Goal: Use online tool/utility: Utilize a website feature to perform a specific function

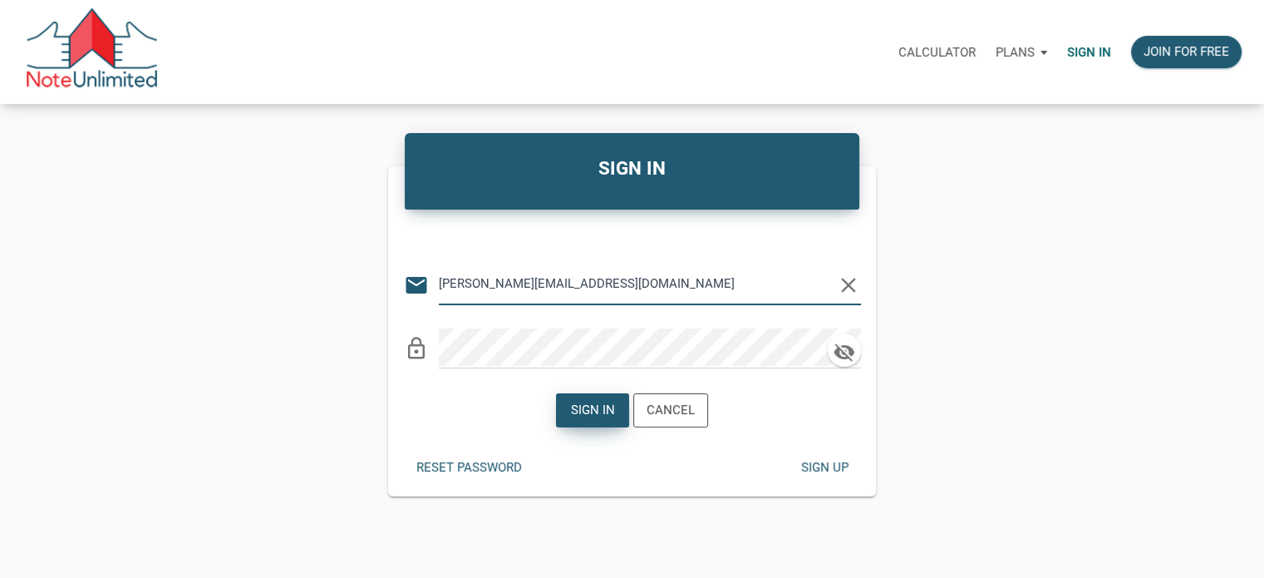
click at [605, 398] on div "Sign in" at bounding box center [592, 410] width 71 height 32
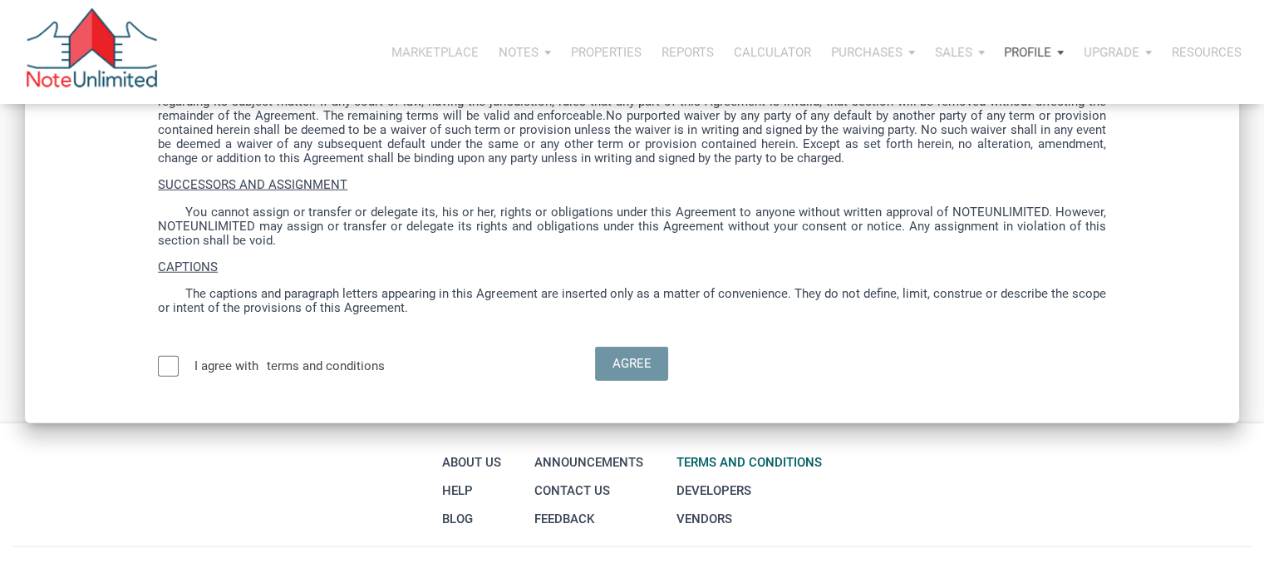
scroll to position [4520, 0]
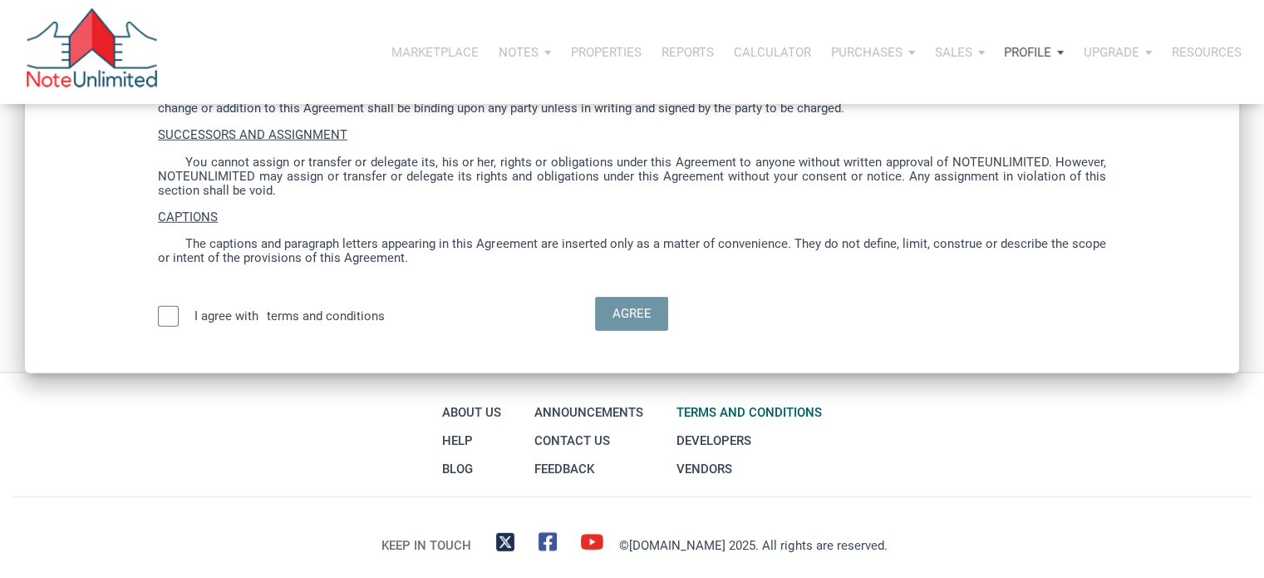
click at [177, 306] on div at bounding box center [168, 316] width 21 height 21
click at [602, 297] on div "Agree" at bounding box center [631, 313] width 71 height 32
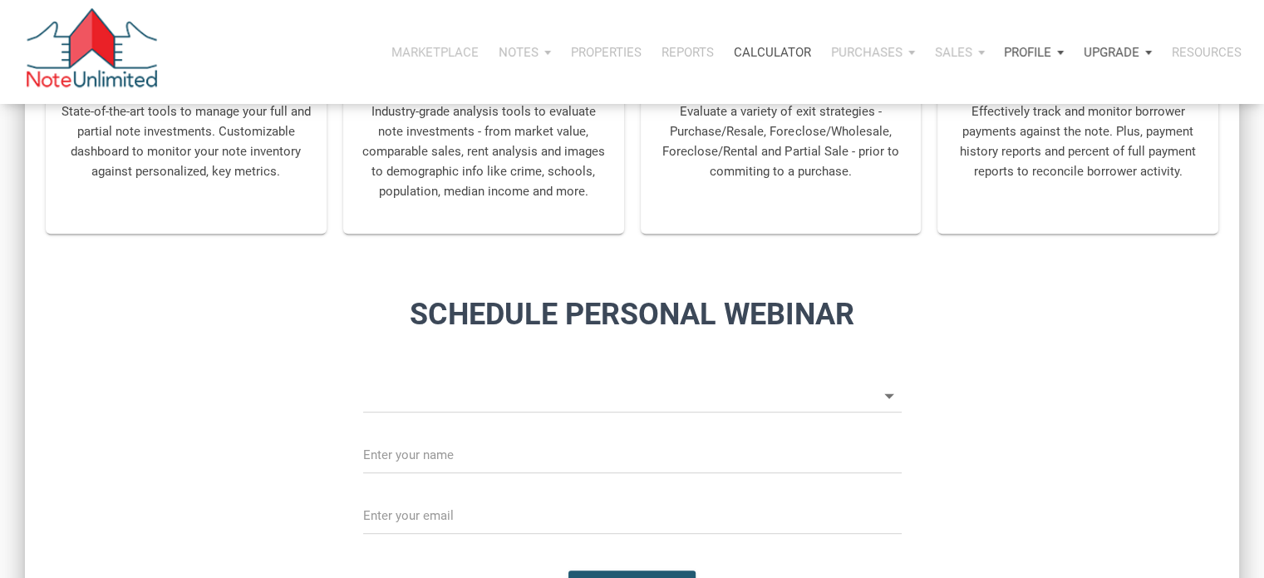
scroll to position [1605, 0]
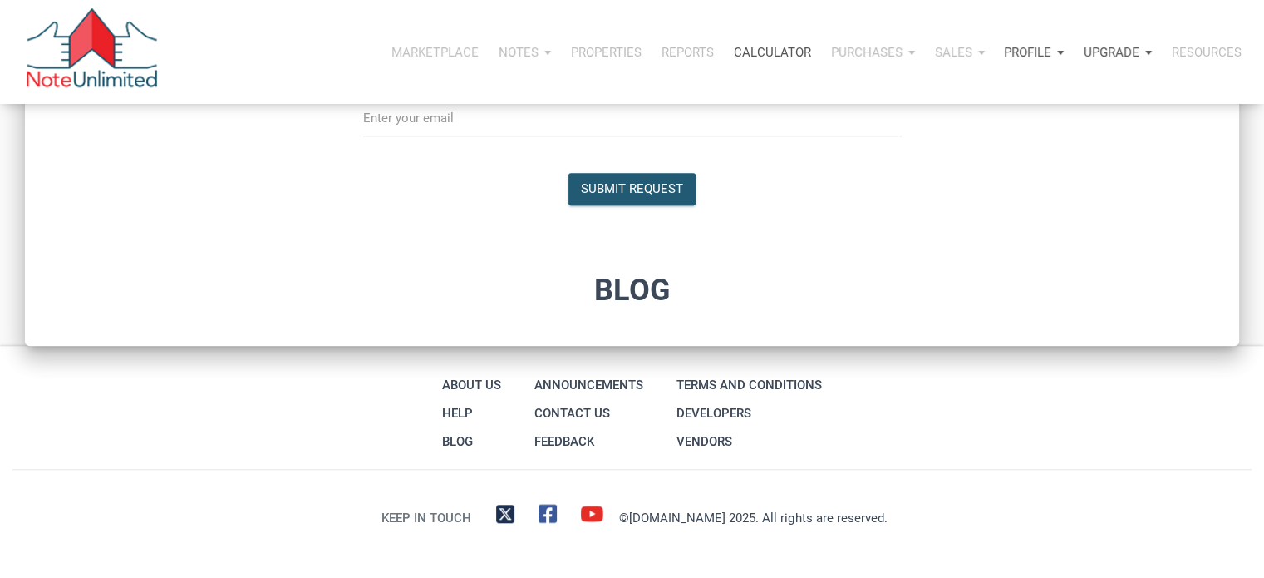
type input "Introduction to new features"
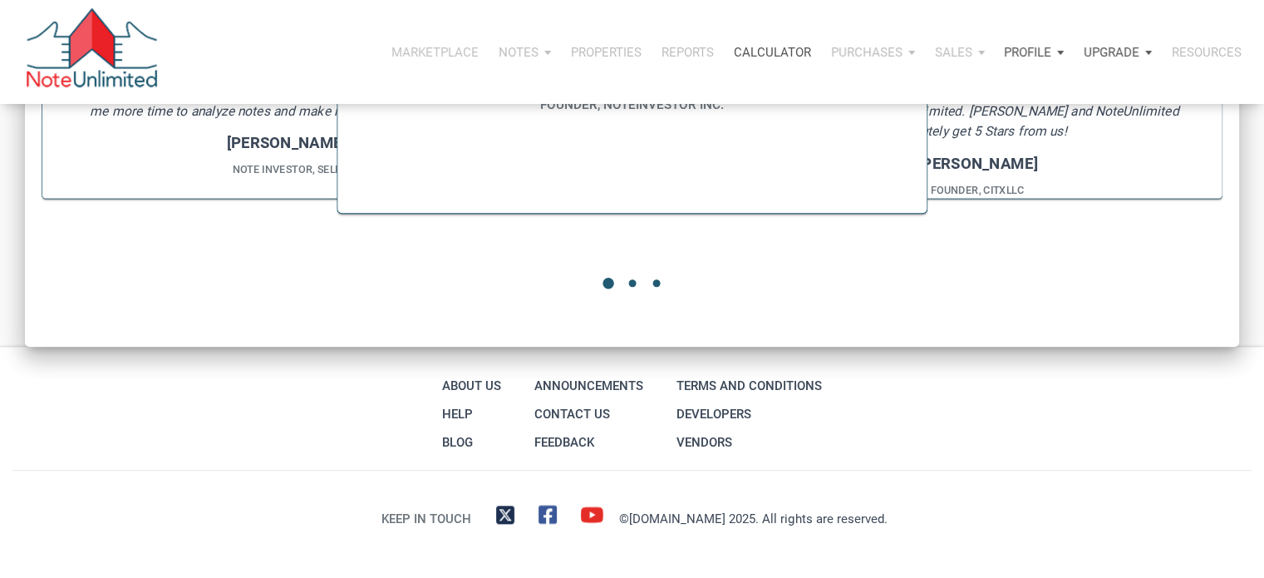
select select
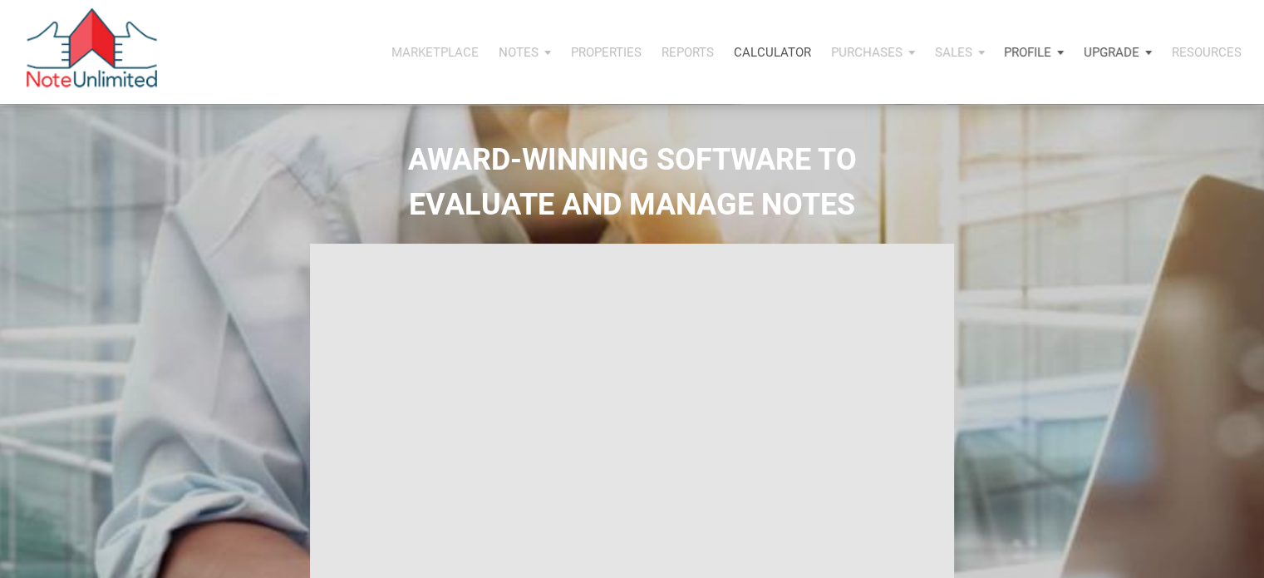
click at [784, 62] on div "Calculator" at bounding box center [772, 52] width 97 height 50
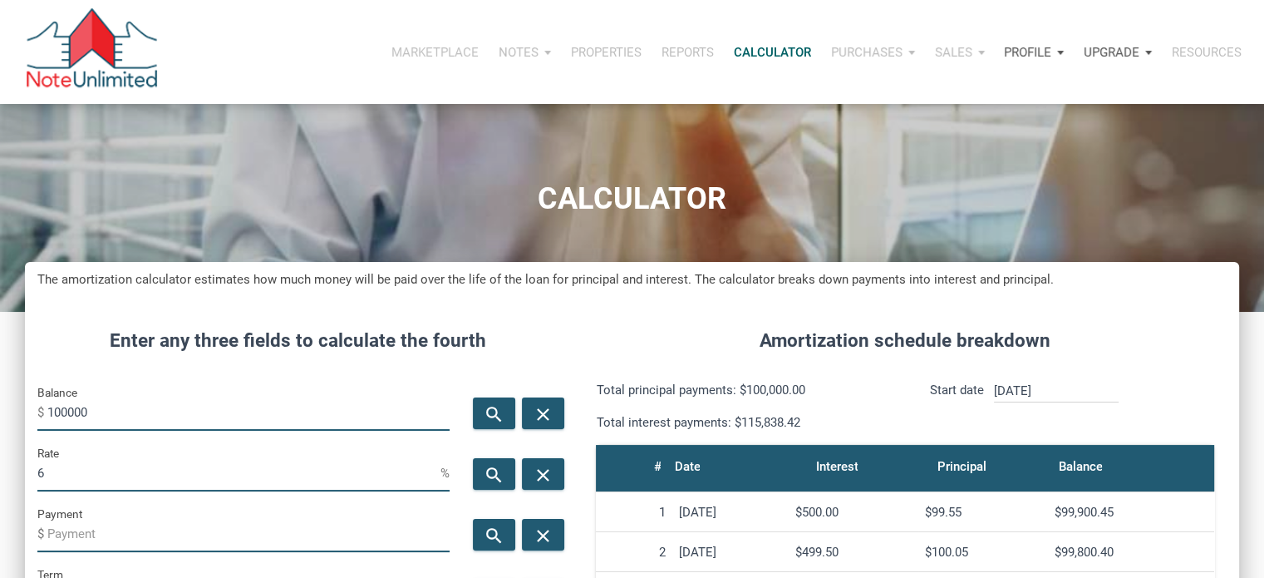
scroll to position [823, 1213]
drag, startPoint x: 179, startPoint y: 406, endPoint x: 5, endPoint y: 415, distance: 174.7
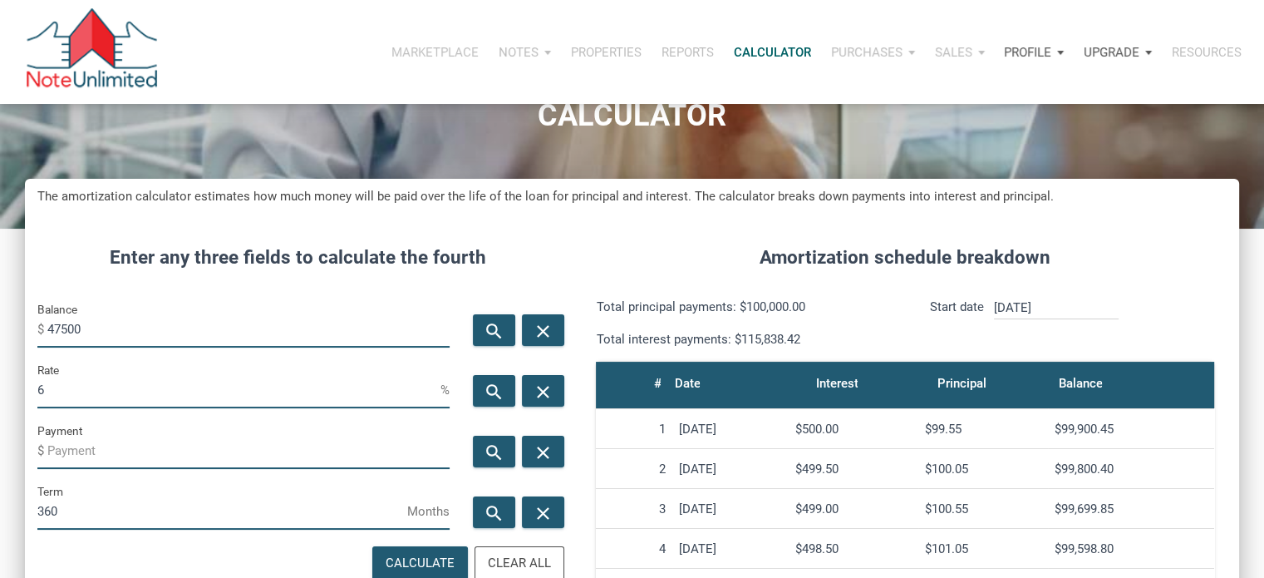
type input "47500"
click at [141, 448] on input "Payment" at bounding box center [248, 449] width 402 height 37
type input "275"
click at [484, 385] on icon "search" at bounding box center [494, 391] width 20 height 21
type input "5.68"
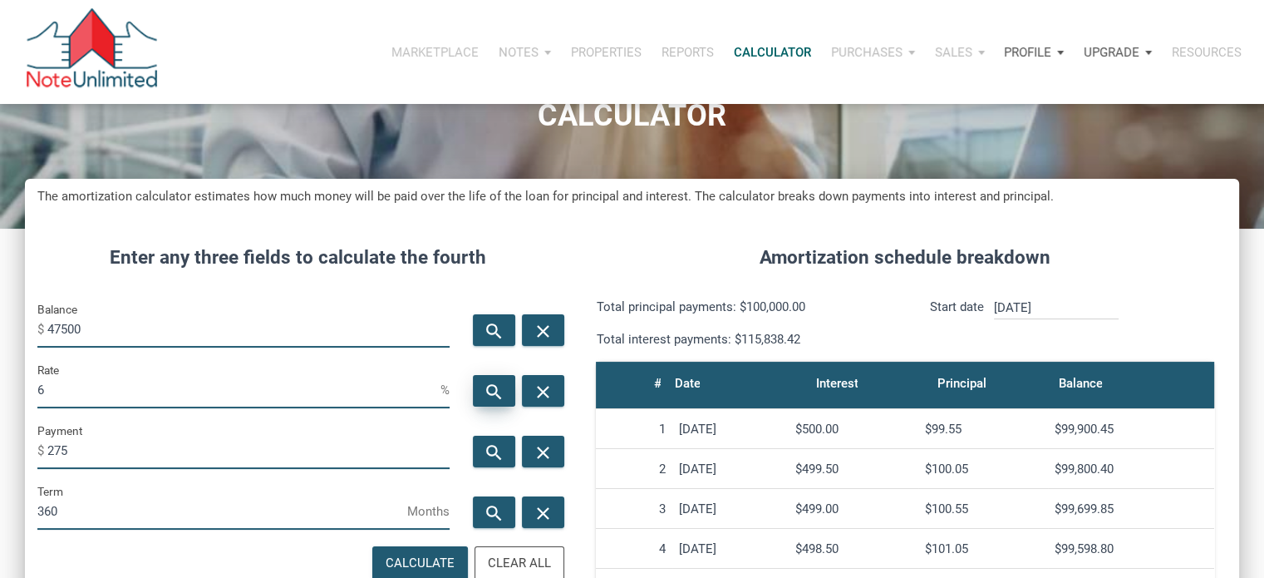
type input "-275"
drag, startPoint x: 141, startPoint y: 508, endPoint x: 0, endPoint y: 497, distance: 141.7
click at [0, 497] on div "CALCULATOR The amortization calculator estimates how much money will be paid ov…" at bounding box center [632, 511] width 1264 height 981
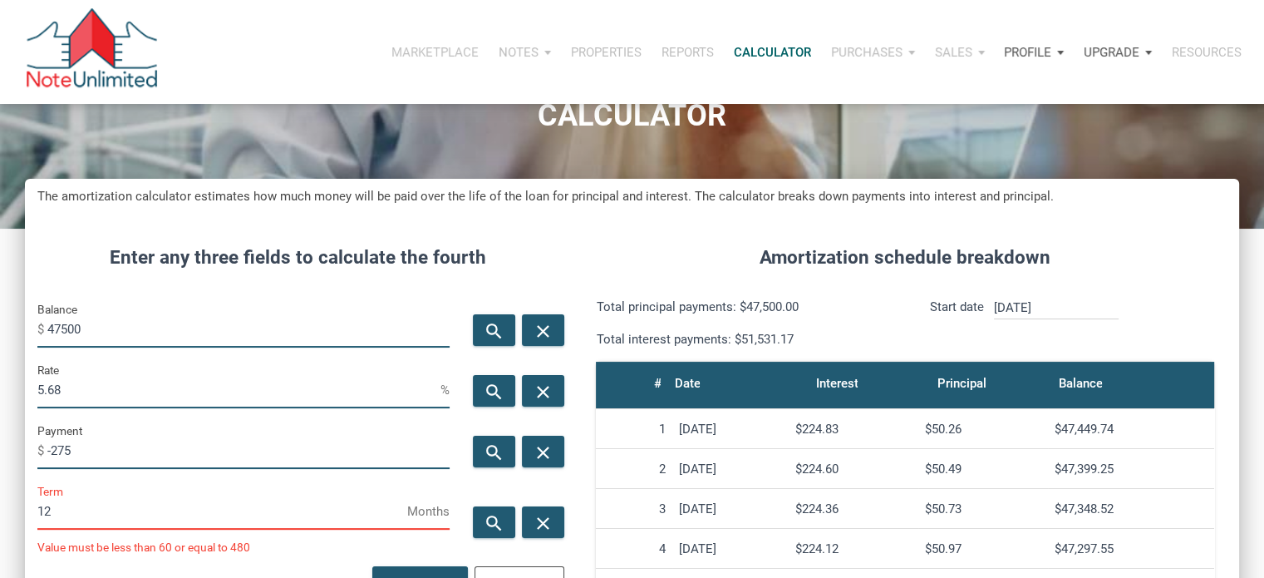
scroll to position [843, 1213]
type input "12"
click at [488, 375] on div "search" at bounding box center [494, 391] width 42 height 32
type input "-1116.63"
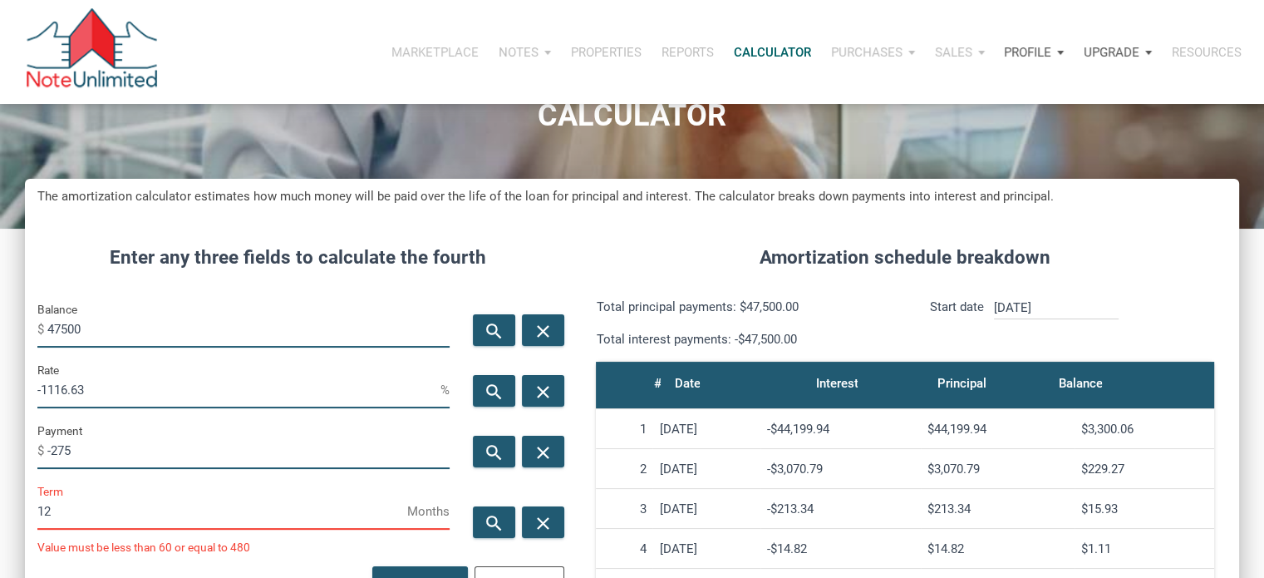
drag, startPoint x: 71, startPoint y: 508, endPoint x: 3, endPoint y: 512, distance: 67.4
click at [3, 512] on div "CALCULATOR The amortization calculator estimates how much money will be paid ov…" at bounding box center [632, 521] width 1264 height 1000
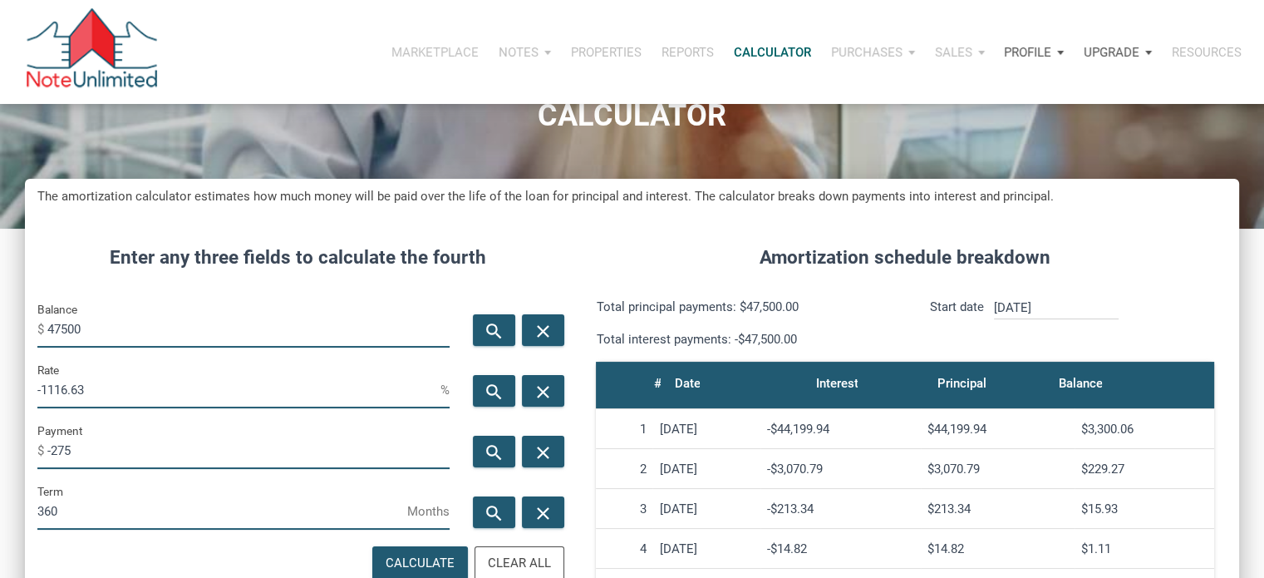
scroll to position [830128, 829737]
type input "360"
click at [508, 395] on div "search" at bounding box center [494, 391] width 42 height 32
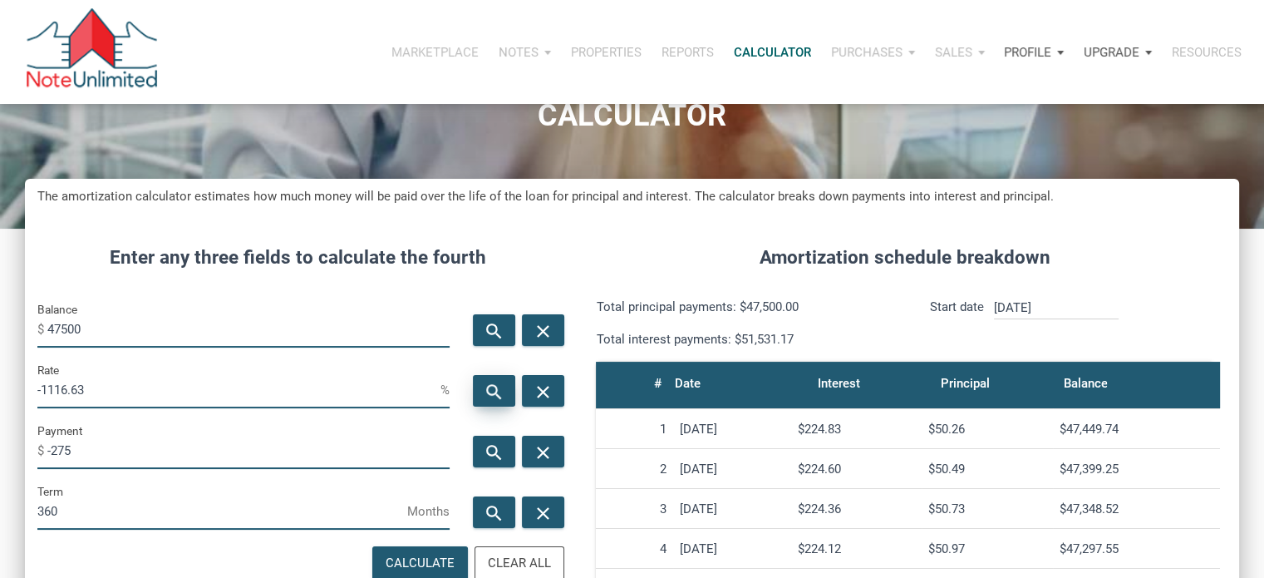
type input "5.68"
drag, startPoint x: 118, startPoint y: 459, endPoint x: 35, endPoint y: 462, distance: 83.2
click at [35, 462] on div "Payment $ -275" at bounding box center [243, 450] width 437 height 61
click at [505, 391] on div "search" at bounding box center [494, 391] width 42 height 32
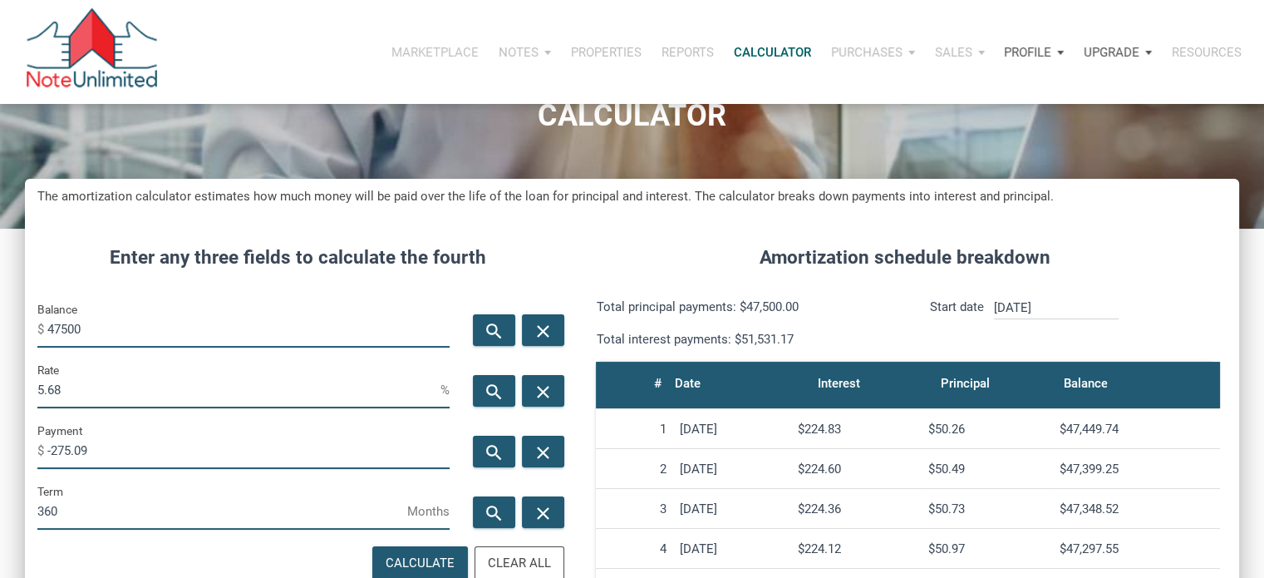
drag, startPoint x: 141, startPoint y: 445, endPoint x: 0, endPoint y: 437, distance: 141.5
click at [0, 437] on div "CALCULATOR The amortization calculator estimates how much money will be paid ov…" at bounding box center [632, 511] width 1264 height 981
type input "300"
click at [499, 393] on icon "search" at bounding box center [494, 391] width 20 height 21
type input "6.5"
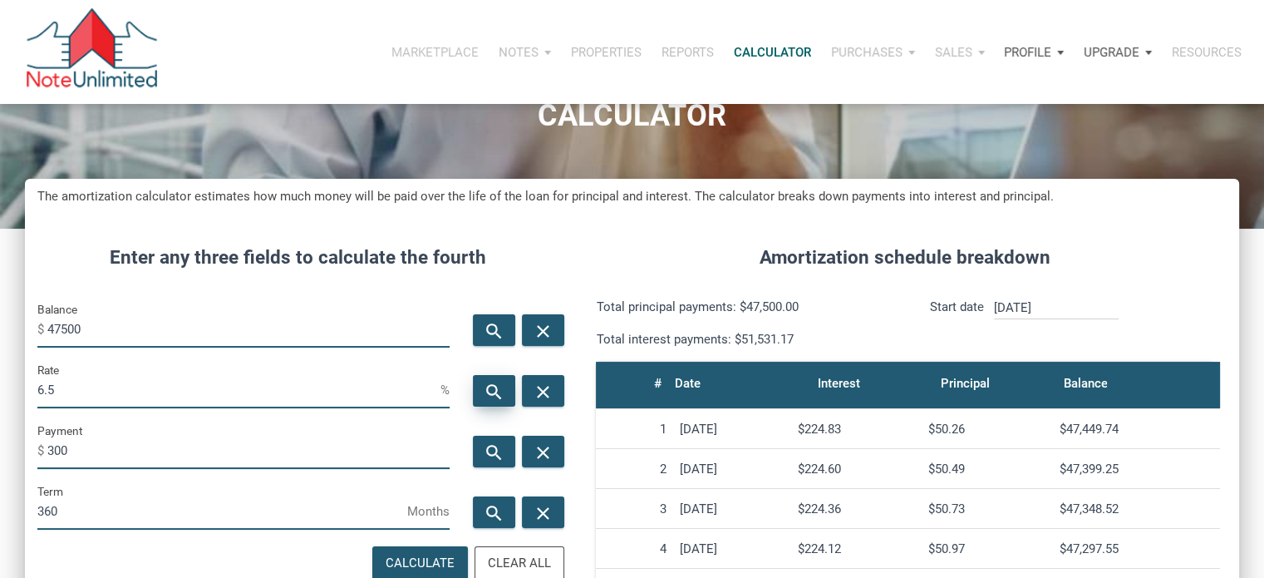
type input "-300"
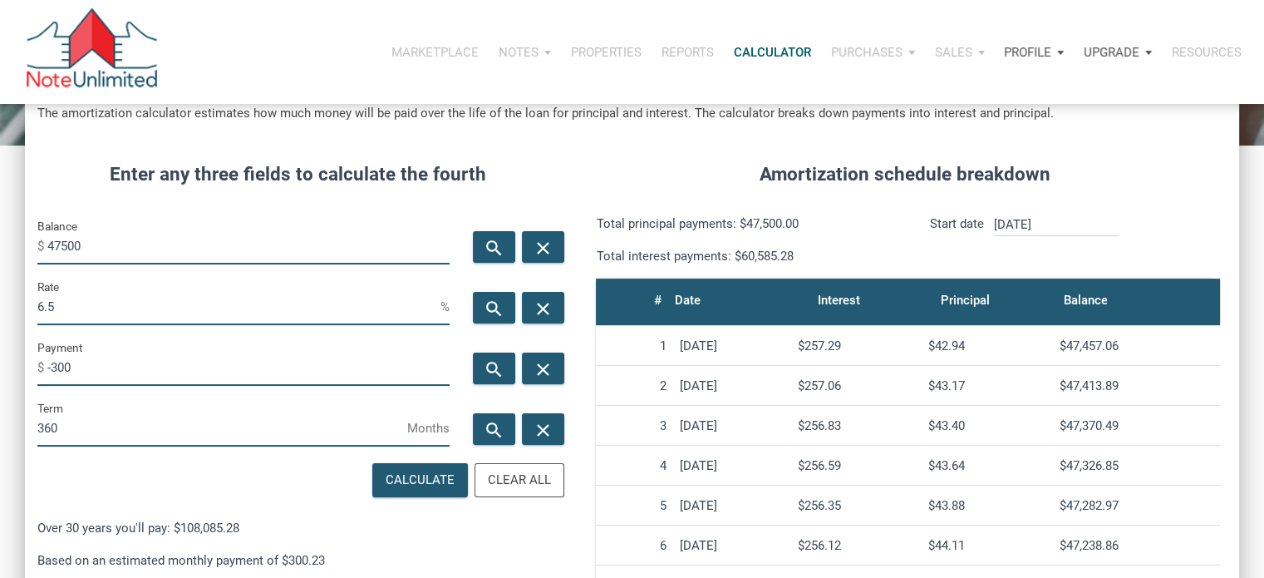
click at [587, 164] on h4 "Amortization schedule breakdown" at bounding box center [904, 174] width 643 height 28
drag, startPoint x: 136, startPoint y: 435, endPoint x: 17, endPoint y: 427, distance: 119.1
click at [20, 427] on div "CALCULATOR The amortization calculator estimates how much money will be paid ov…" at bounding box center [632, 428] width 1264 height 981
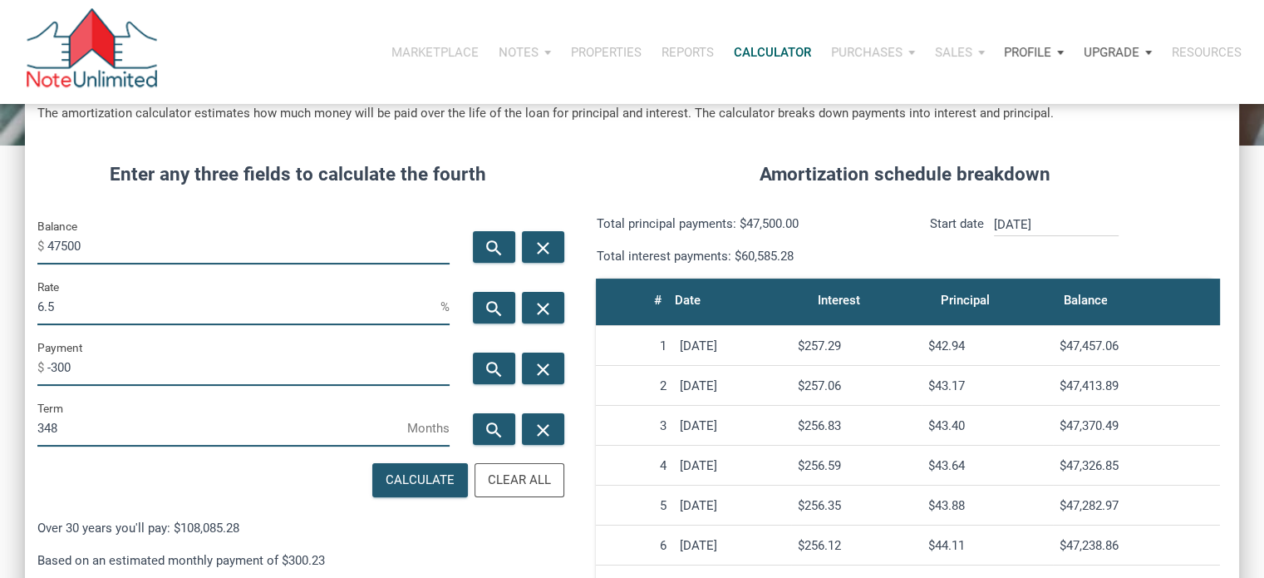
scroll to position [823, 1213]
type input "348"
drag, startPoint x: 123, startPoint y: 245, endPoint x: 0, endPoint y: 249, distance: 123.1
click at [0, 249] on div "CALCULATOR The amortization calculator estimates how much money will be paid ov…" at bounding box center [632, 428] width 1264 height 981
type input "43500"
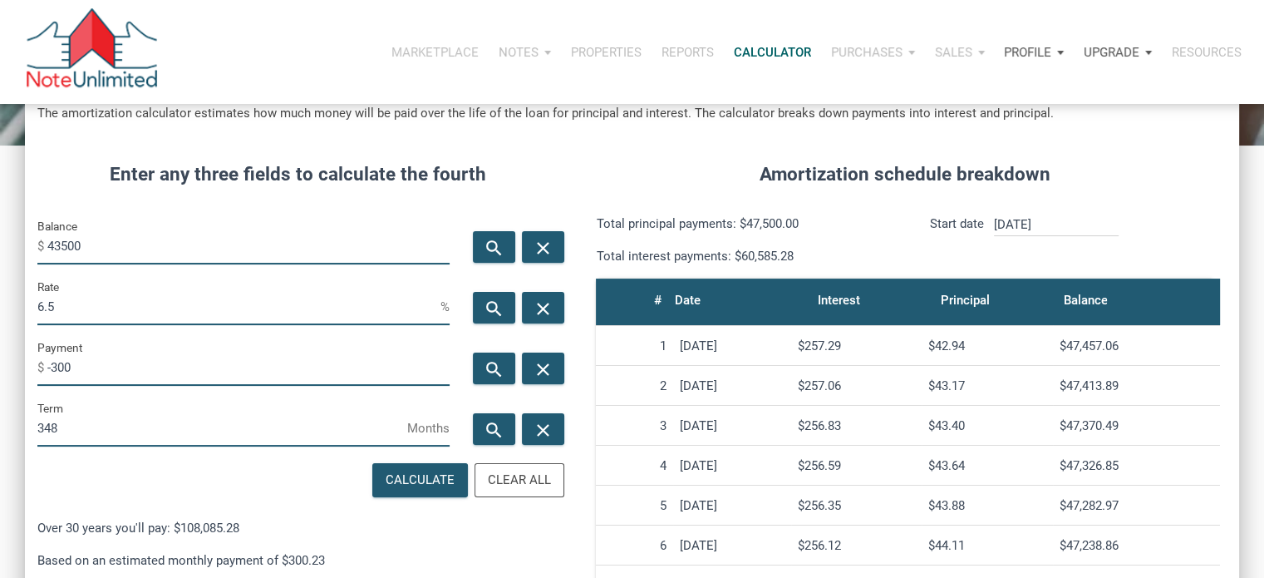
drag, startPoint x: 105, startPoint y: 363, endPoint x: 38, endPoint y: 364, distance: 66.5
click at [38, 364] on div "Payment $ -300" at bounding box center [243, 361] width 412 height 48
type input "-445"
click at [501, 312] on icon "search" at bounding box center [494, 308] width 20 height 21
type input "11.88"
